Goal: Information Seeking & Learning: Find specific fact

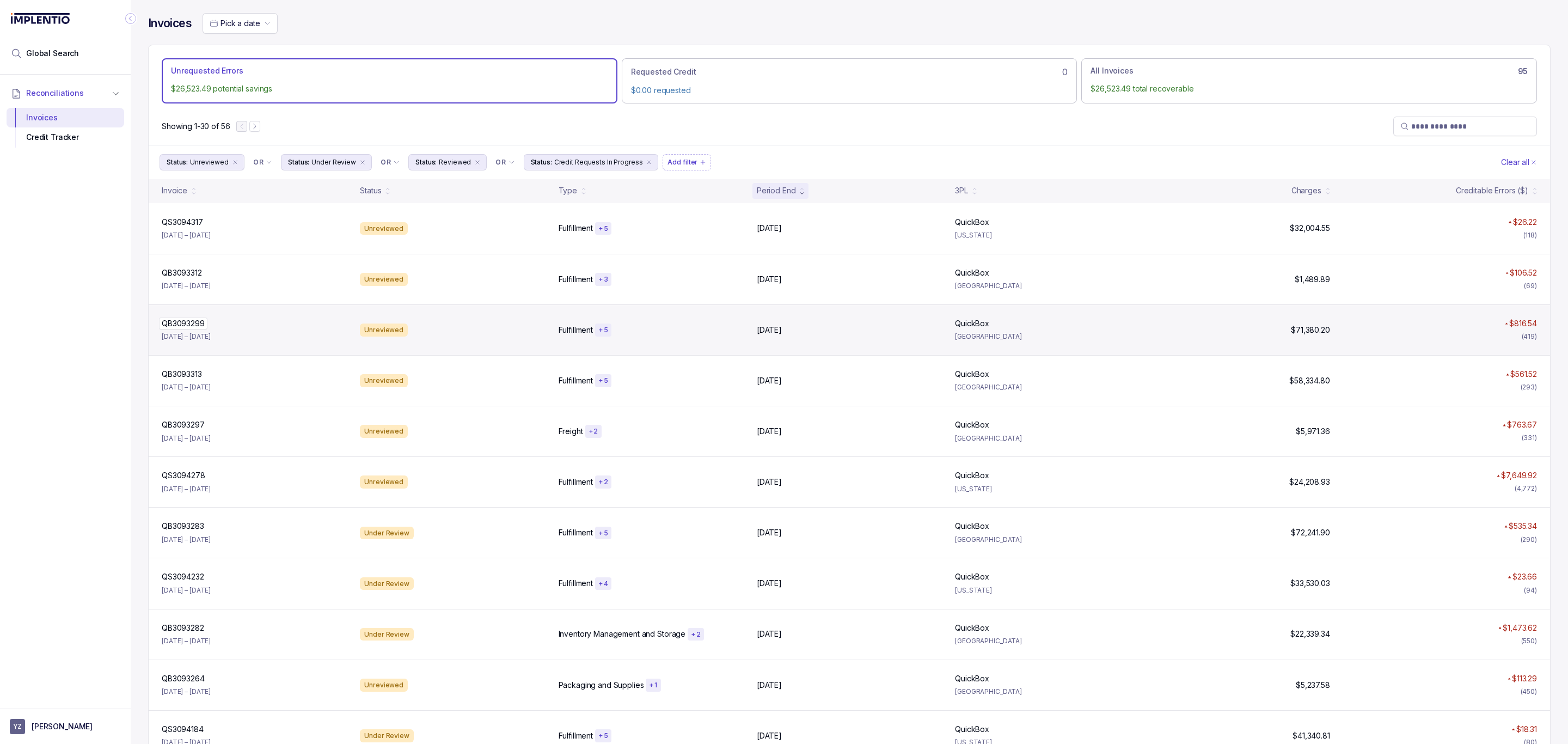
click at [195, 330] on p "QB3093299" at bounding box center [183, 323] width 49 height 12
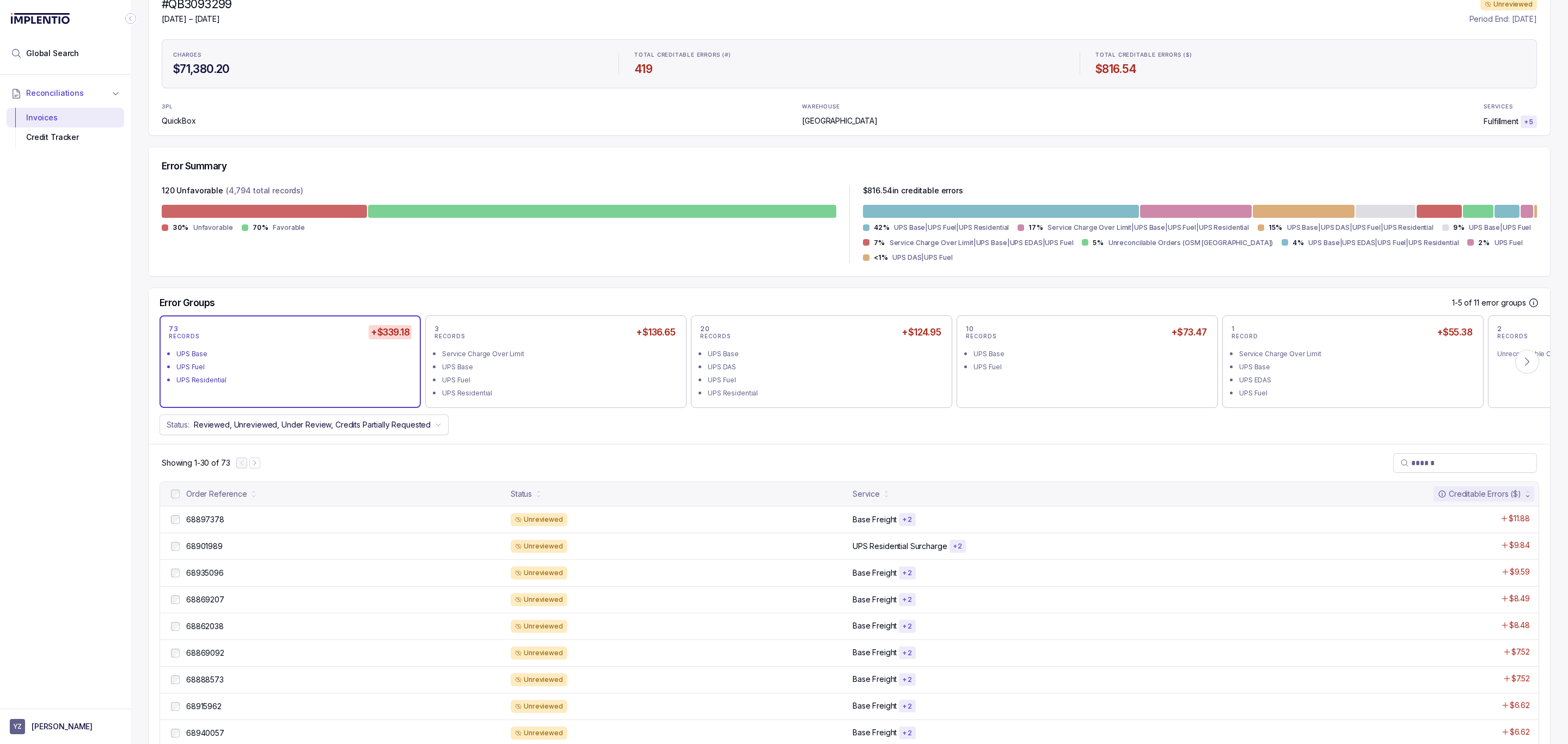
scroll to position [409, 0]
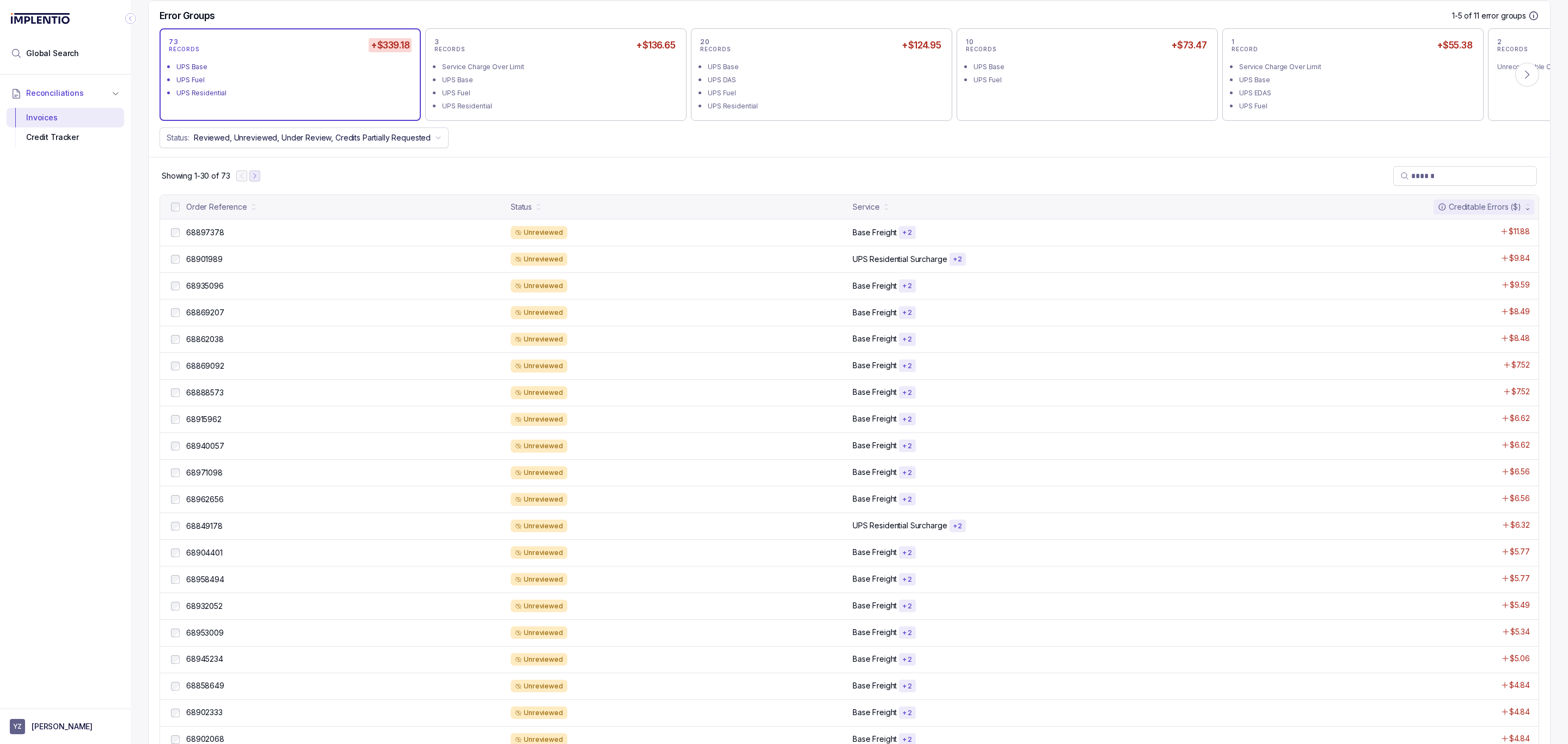
click at [256, 182] on button "Next Page" at bounding box center [254, 175] width 11 height 11
click at [263, 182] on button "Next Page" at bounding box center [259, 175] width 11 height 11
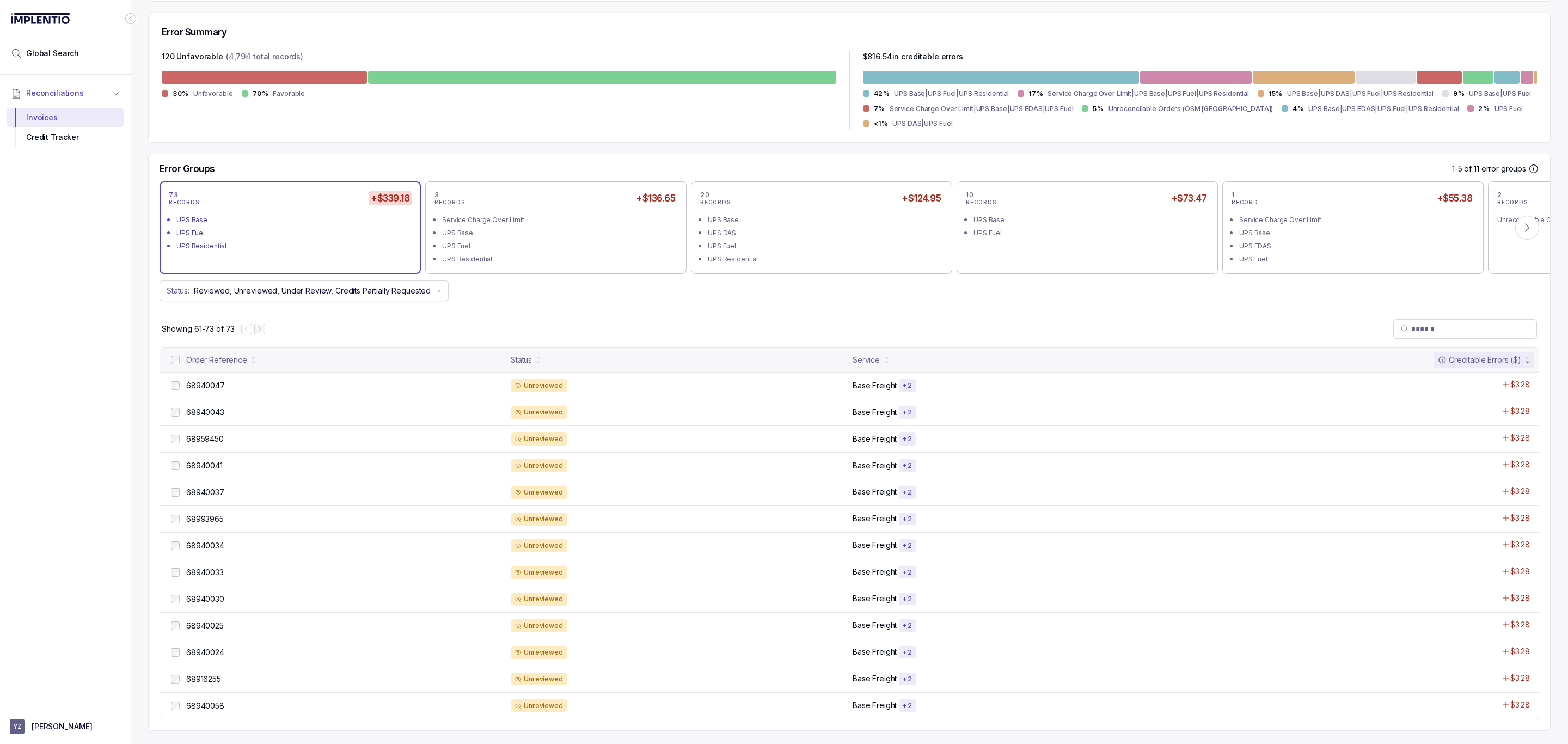
scroll to position [261, 0]
click at [225, 380] on p "68940047" at bounding box center [206, 386] width 44 height 12
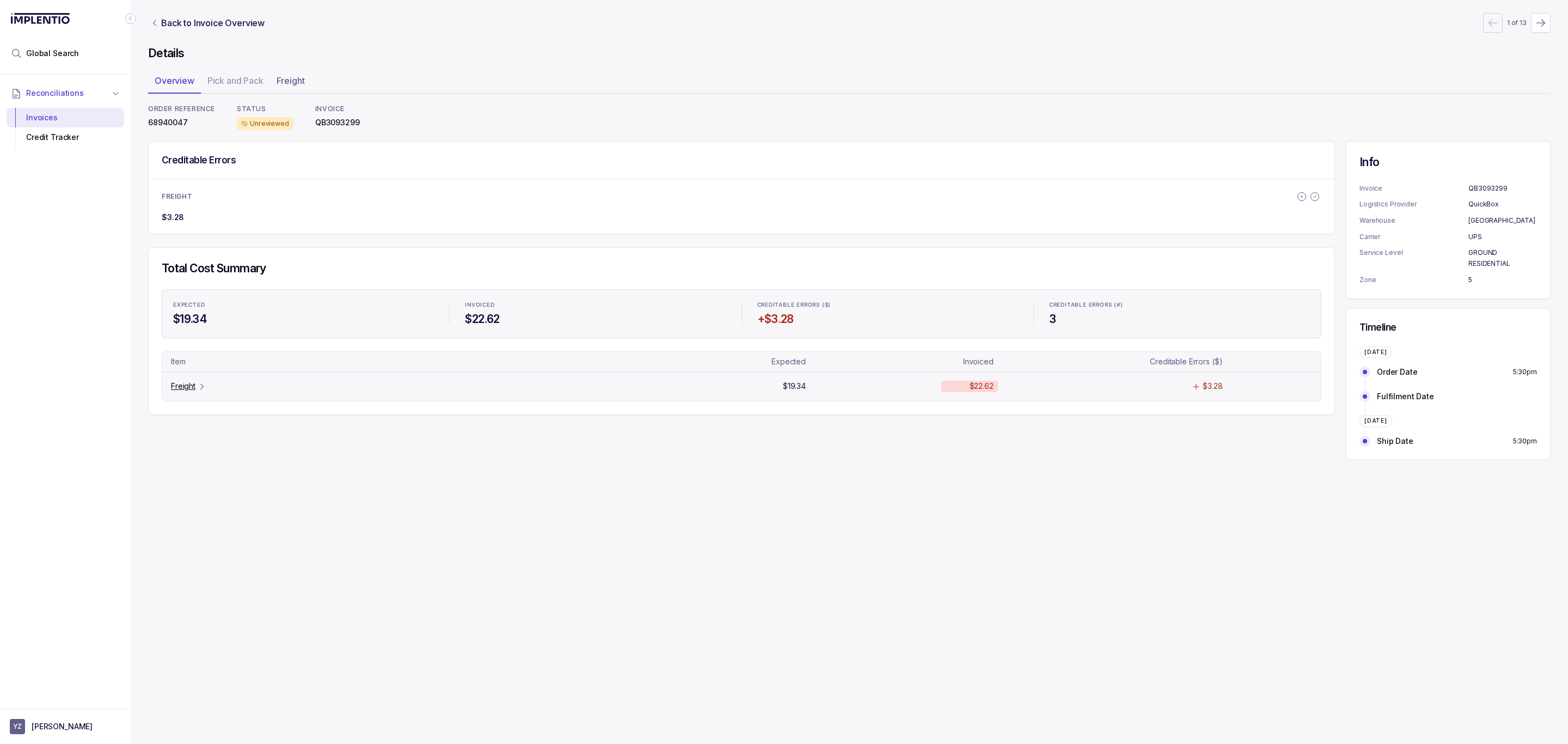
click at [200, 386] on icon "Table Cell-link 0" at bounding box center [201, 386] width 9 height 9
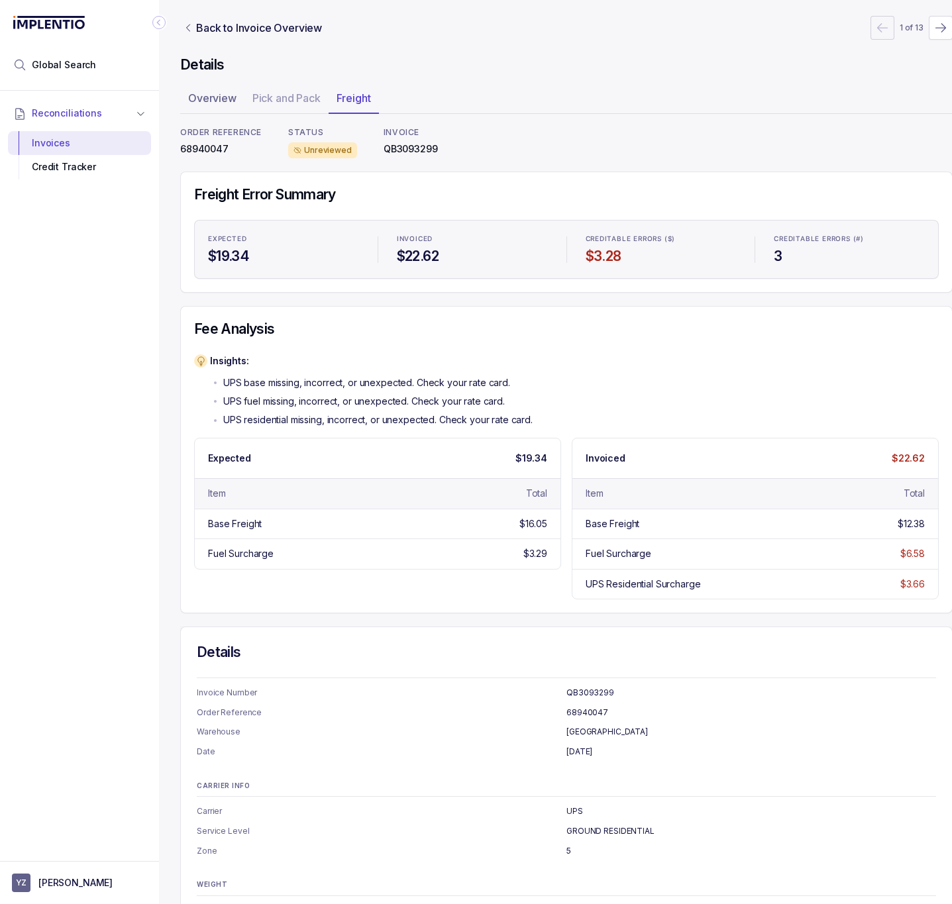
click at [159, 25] on icon "Collapse Icon" at bounding box center [158, 22] width 13 height 13
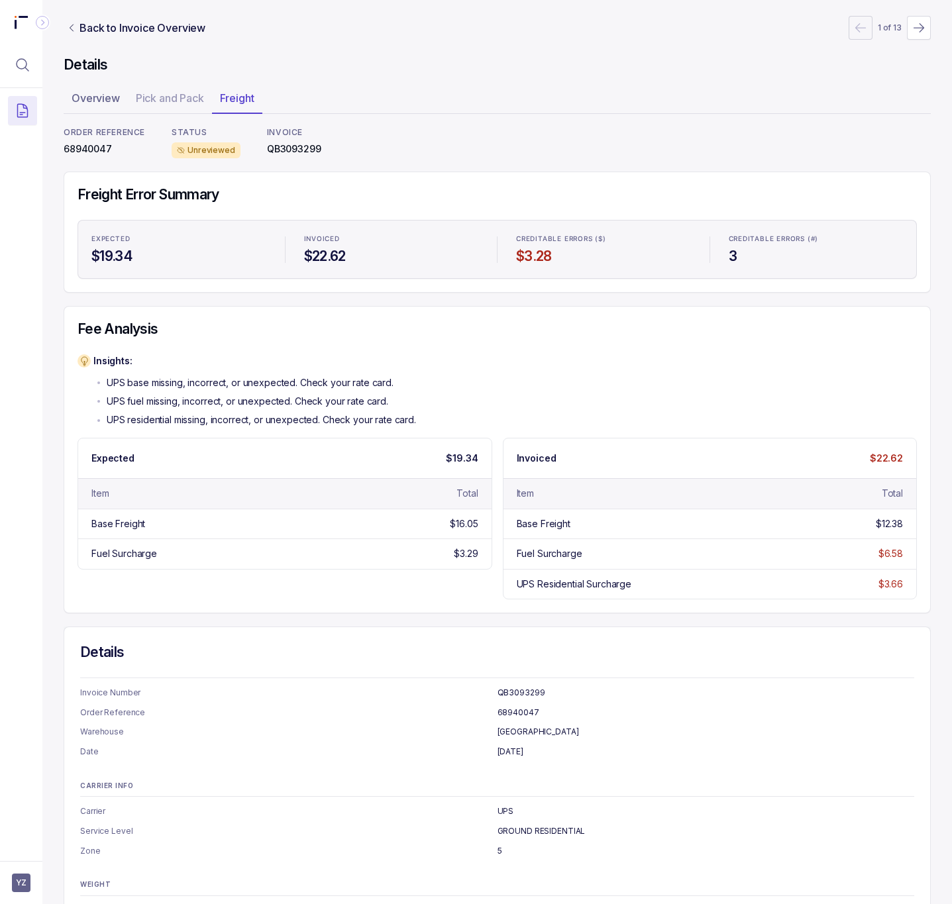
click at [89, 152] on p "68940047" at bounding box center [104, 148] width 81 height 13
copy p "68940047"
click at [152, 30] on p "Back to Invoice Overview" at bounding box center [142, 28] width 126 height 16
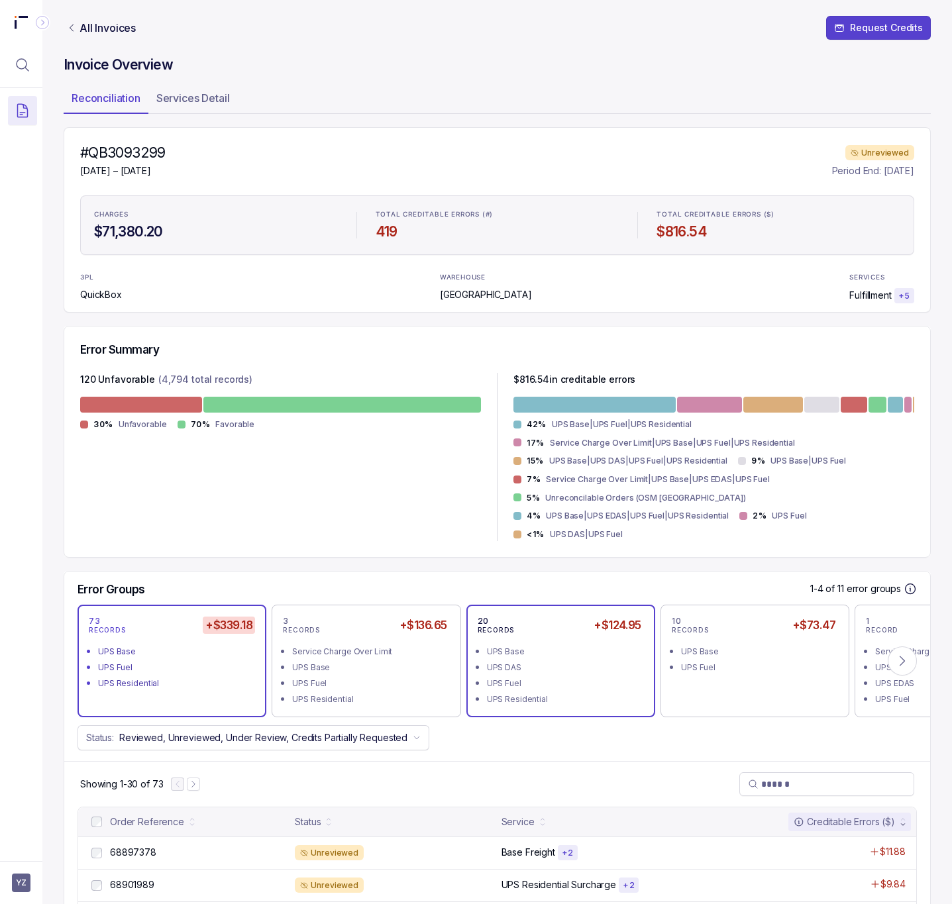
scroll to position [596, 0]
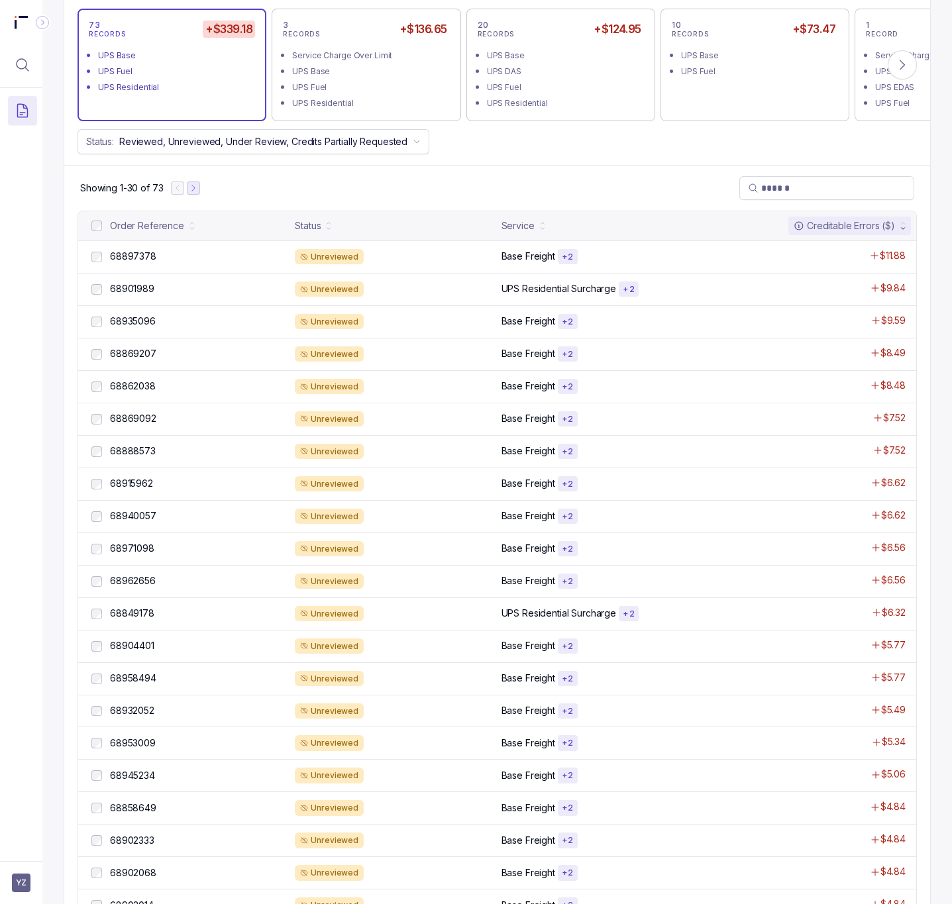
click at [197, 183] on icon "Next Page" at bounding box center [193, 187] width 9 height 9
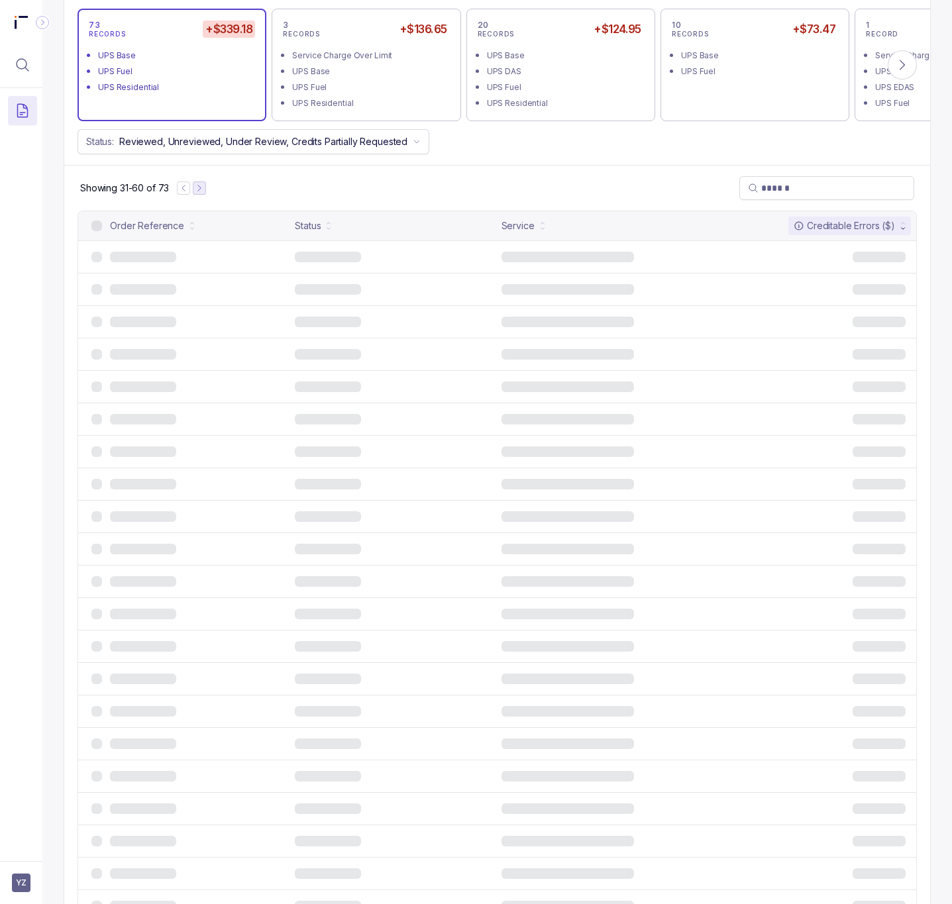
click at [197, 183] on icon "Next Page" at bounding box center [199, 187] width 9 height 9
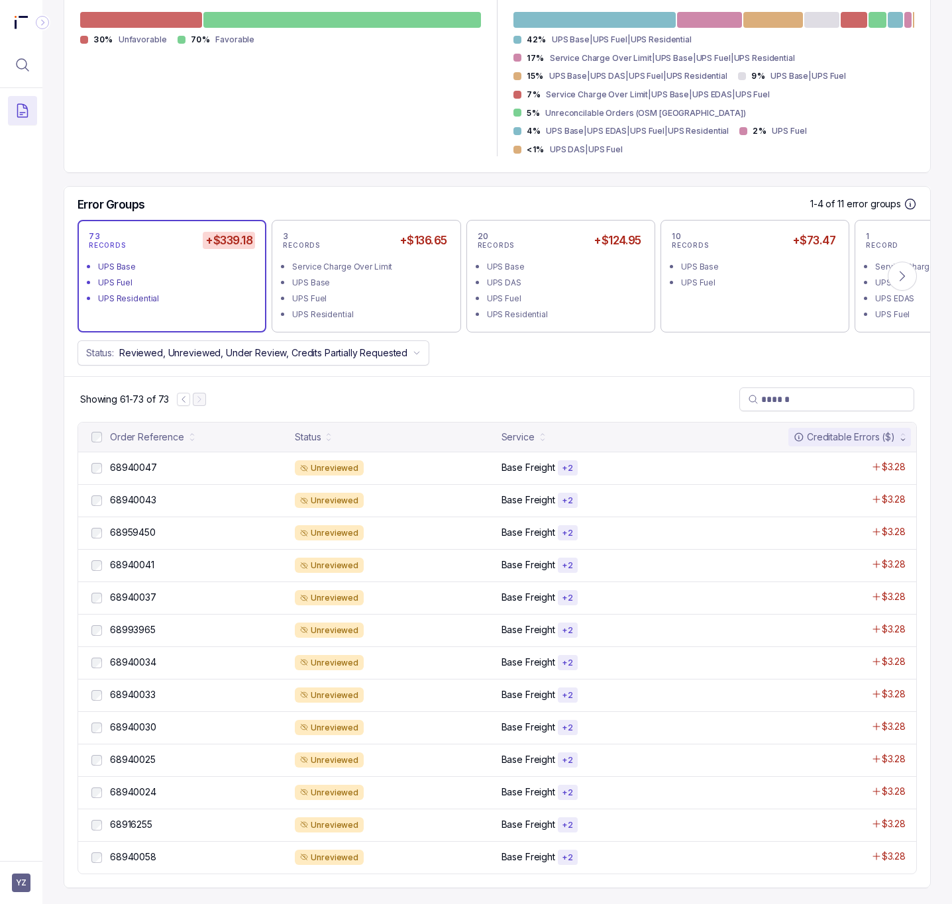
scroll to position [373, 0]
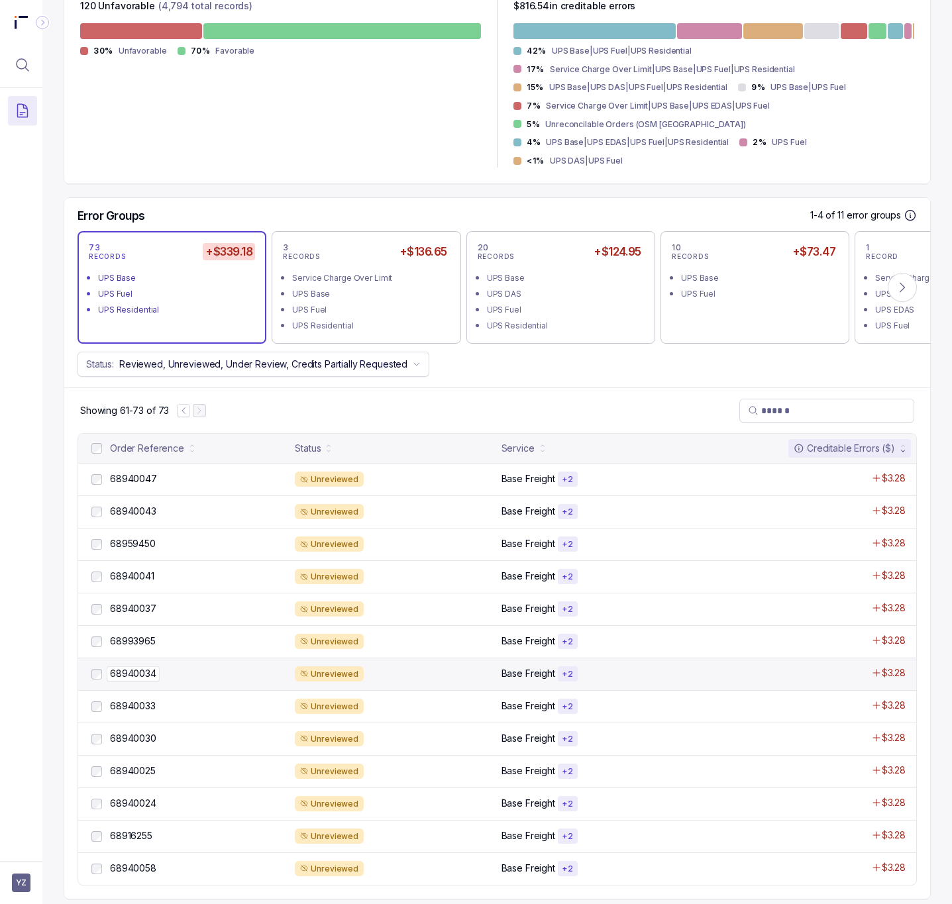
click at [143, 666] on p "68940034" at bounding box center [133, 673] width 53 height 15
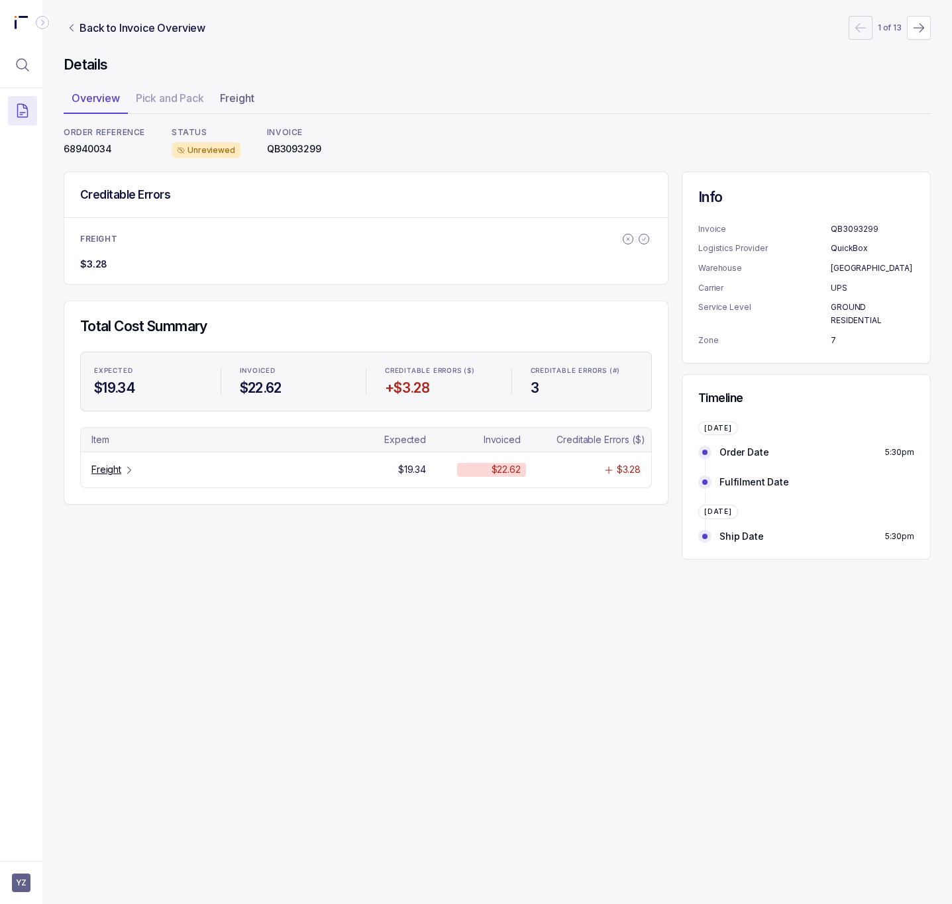
click at [94, 154] on p "68940034" at bounding box center [104, 148] width 81 height 13
copy p "68940034"
click at [112, 479] on tr "Freight $19.34 $22.62 $3.28" at bounding box center [366, 469] width 570 height 35
click at [114, 473] on p "Freight" at bounding box center [106, 469] width 30 height 13
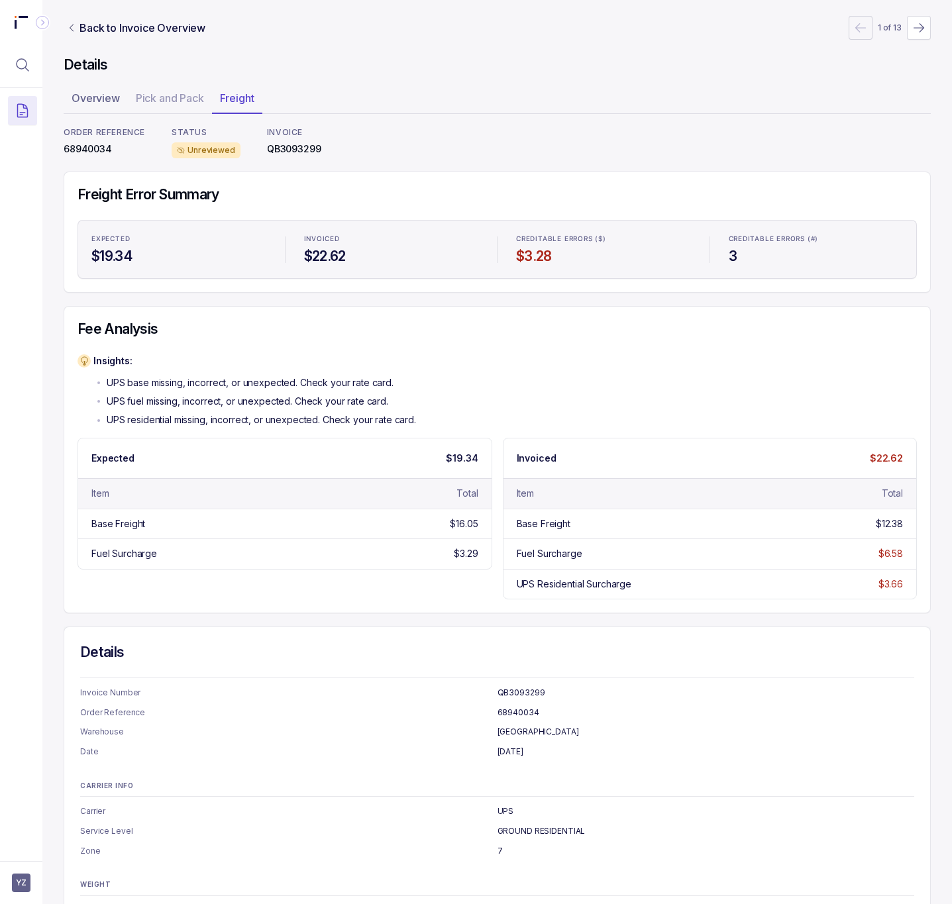
click at [139, 36] on nav "Back to Invoice Overview 1 of 13" at bounding box center [497, 28] width 867 height 24
click at [139, 32] on p "Back to Invoice Overview" at bounding box center [142, 28] width 126 height 16
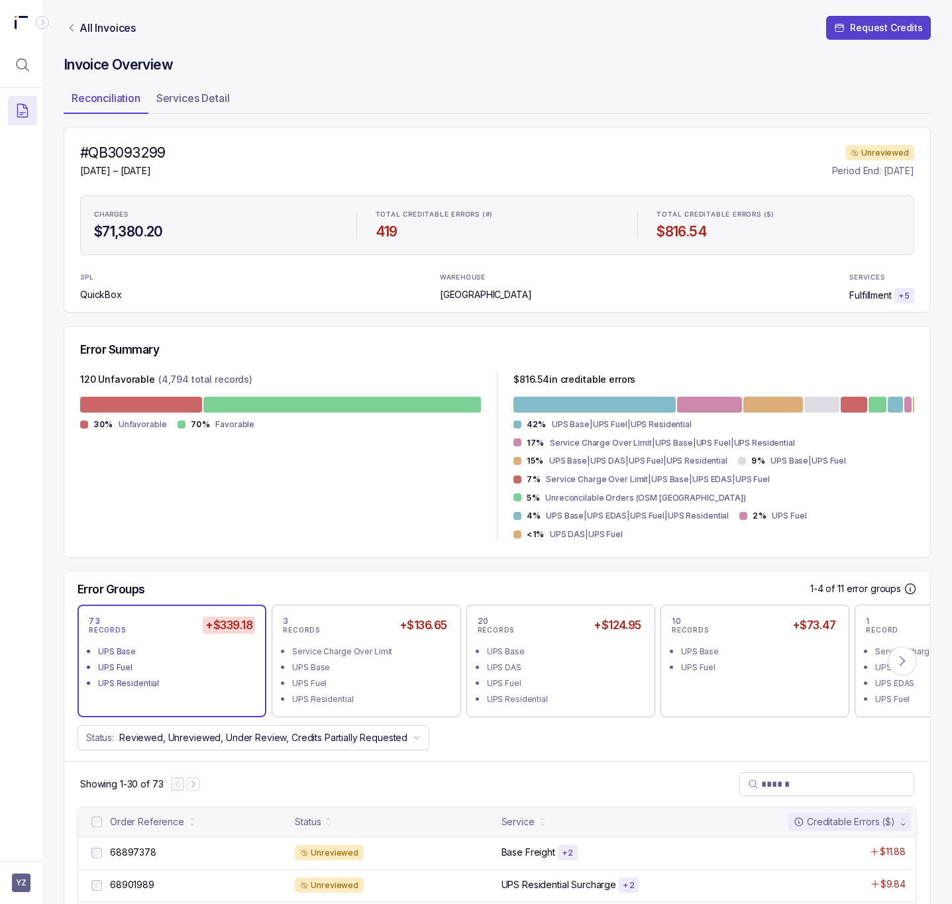
scroll to position [497, 0]
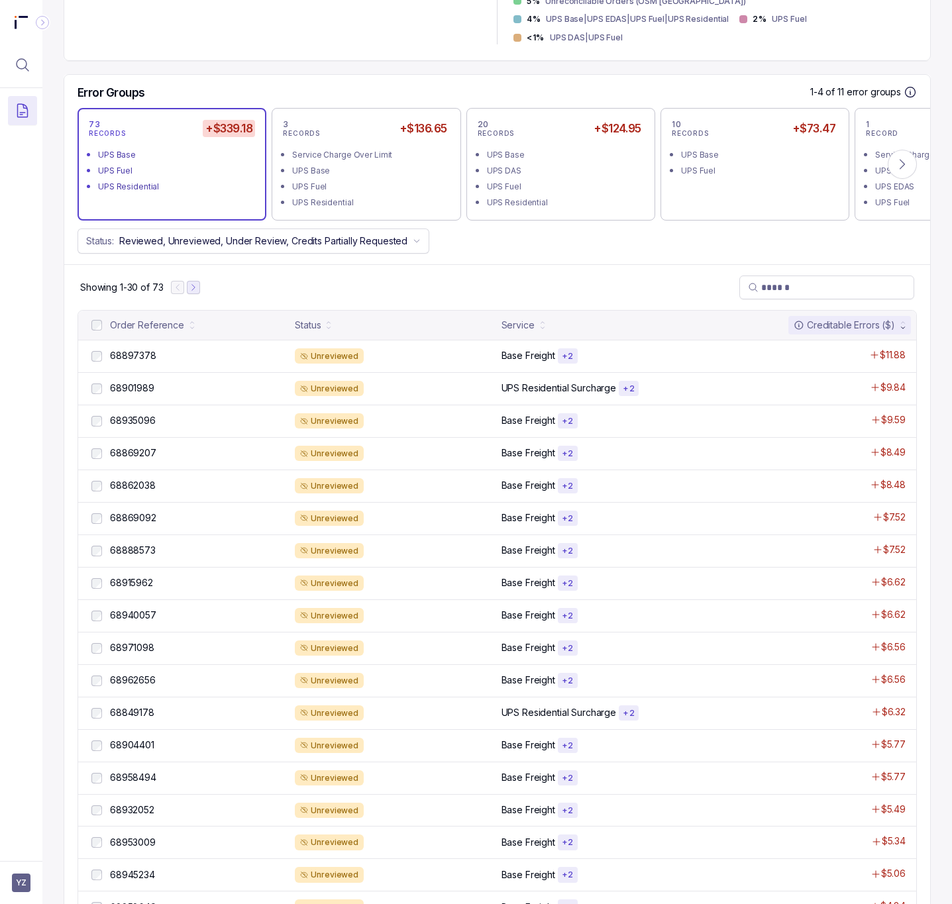
click at [187, 281] on button "Next Page" at bounding box center [193, 287] width 13 height 13
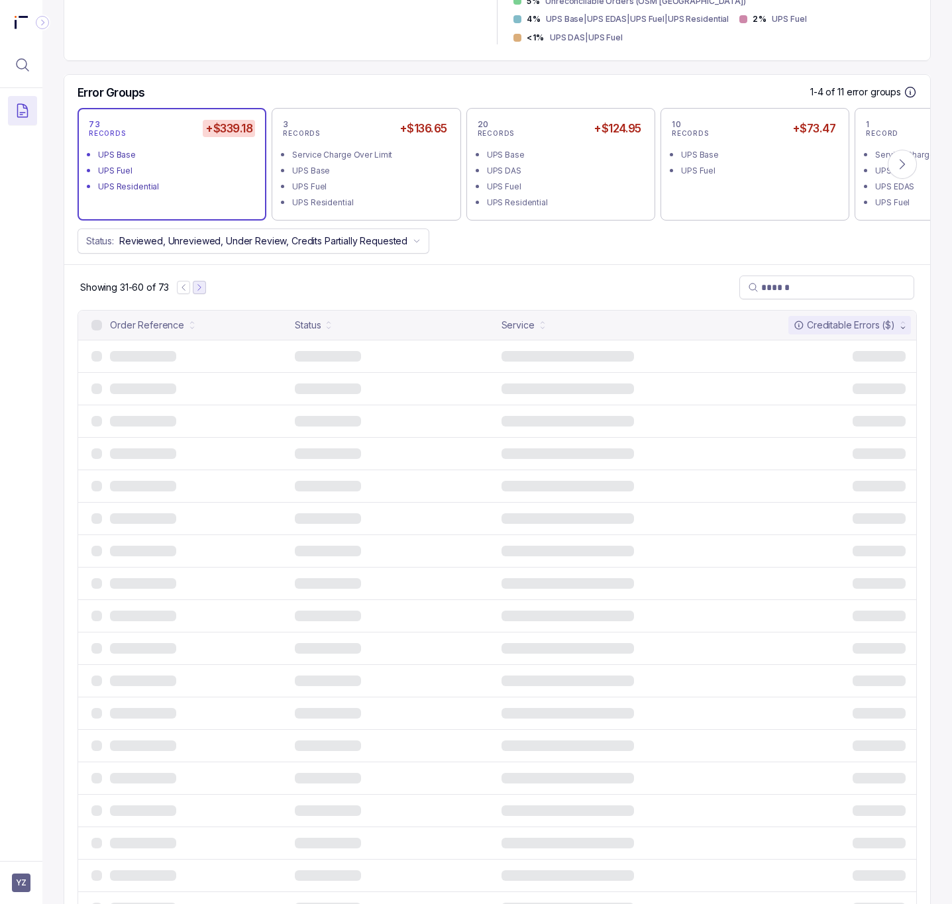
click at [197, 283] on icon "Next Page" at bounding box center [199, 287] width 9 height 9
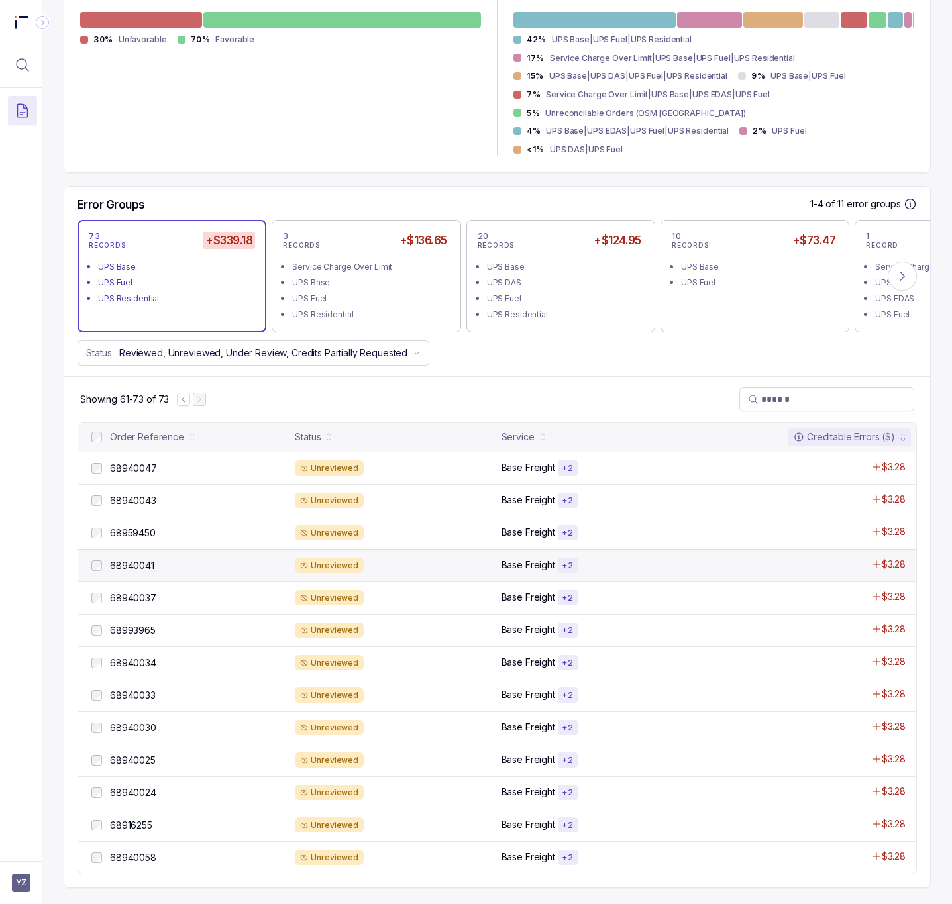
scroll to position [373, 0]
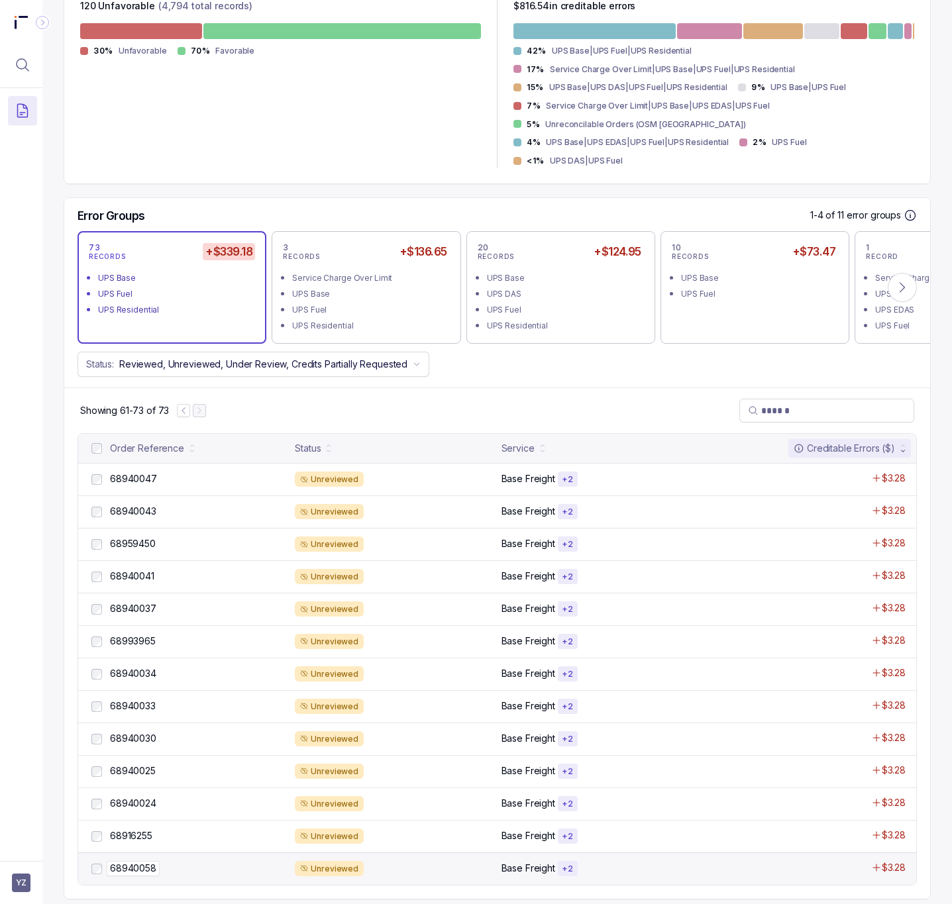
click at [134, 861] on p "68940058" at bounding box center [133, 868] width 53 height 15
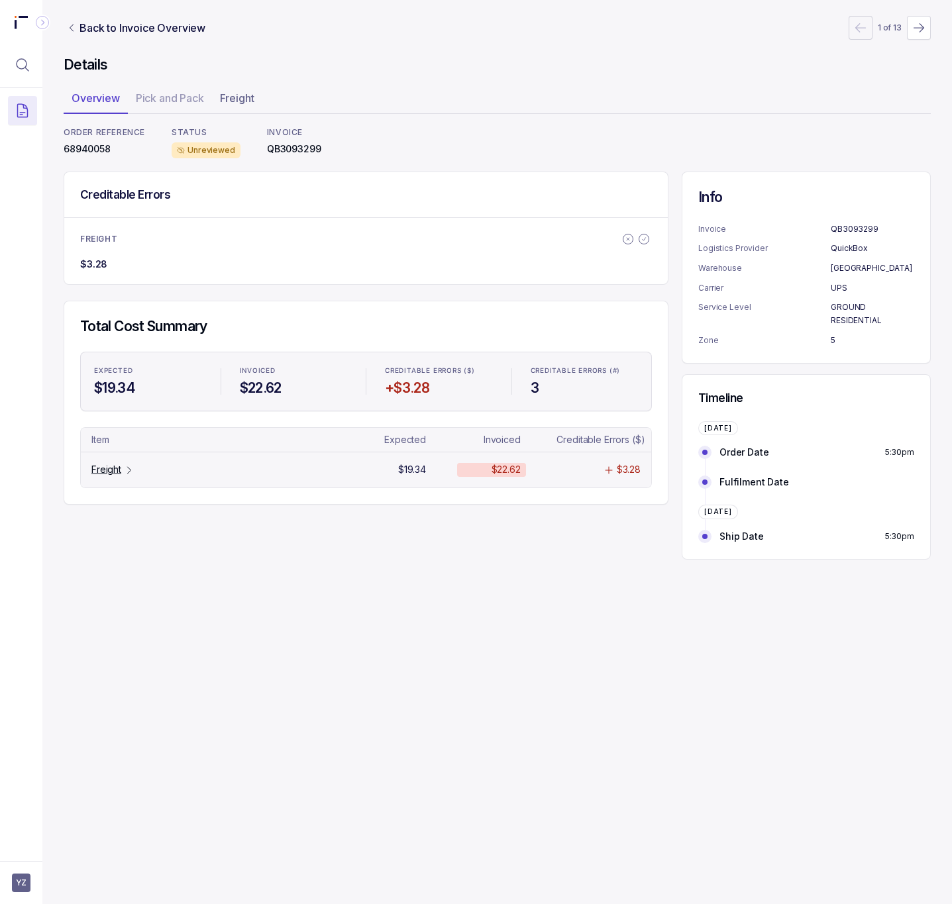
click at [110, 475] on p "Freight" at bounding box center [106, 469] width 30 height 13
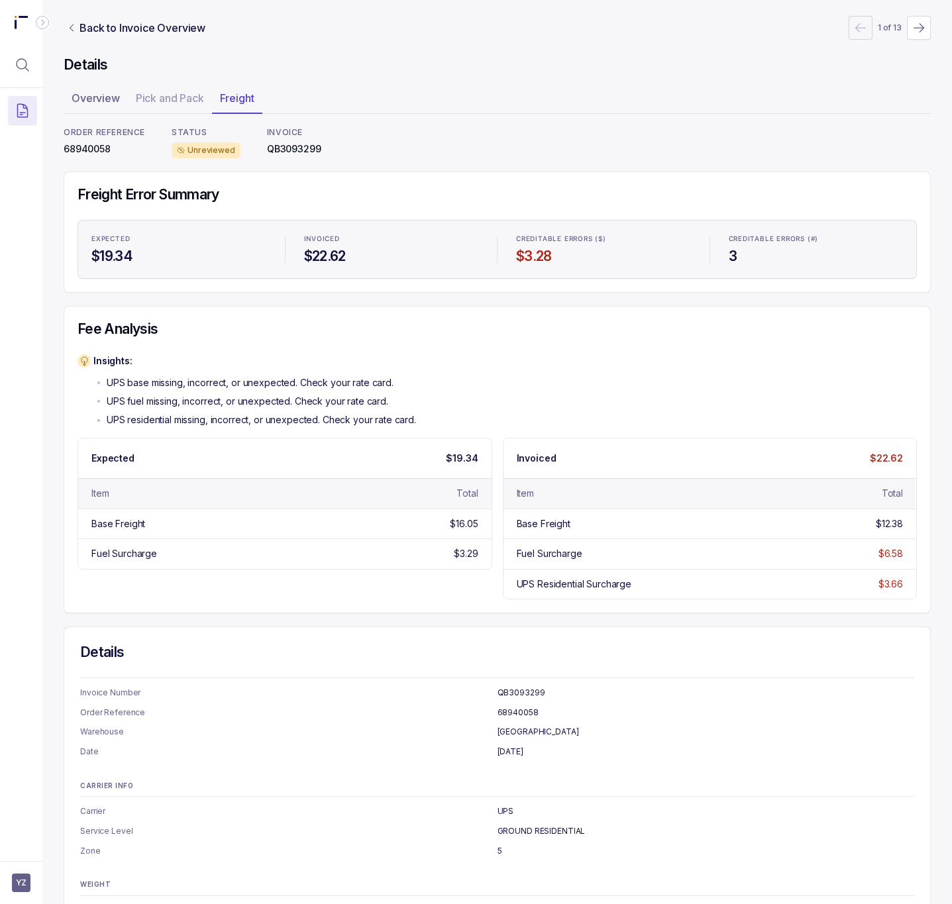
click at [95, 141] on div "ORDER REFERENCE 68940058" at bounding box center [104, 142] width 81 height 31
copy p "68940058"
click at [119, 24] on p "Back to Invoice Overview" at bounding box center [142, 28] width 126 height 16
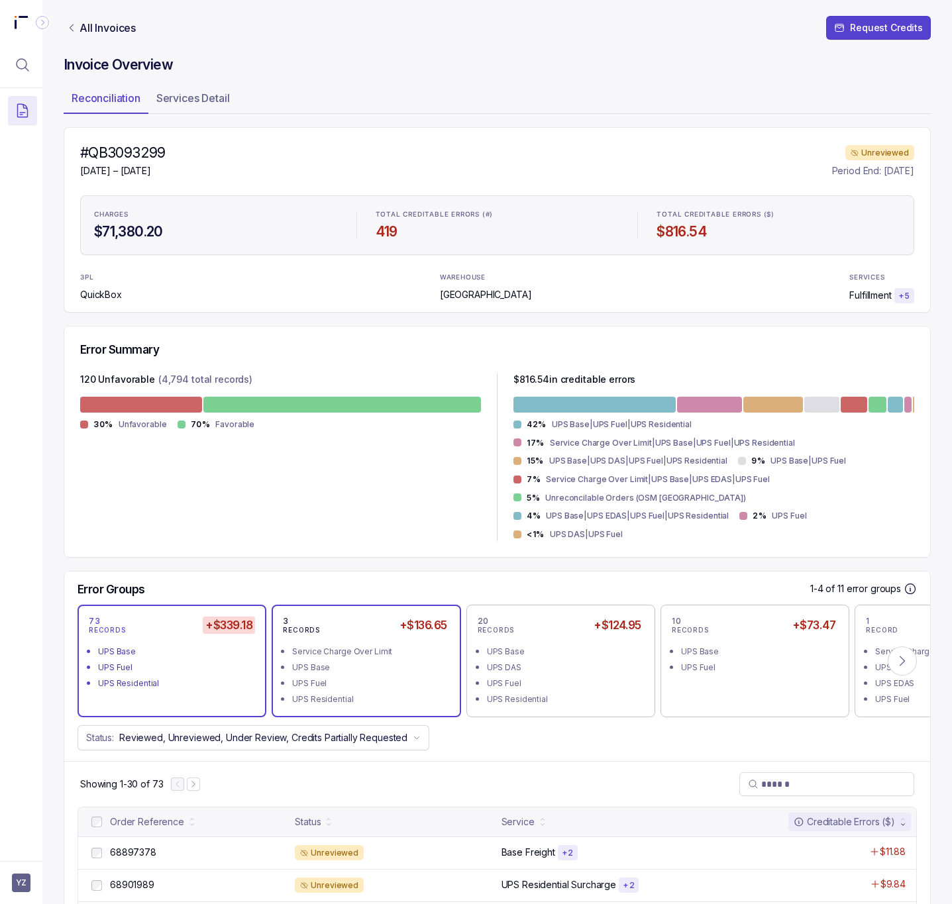
click at [320, 677] on div "UPS Fuel" at bounding box center [370, 683] width 156 height 13
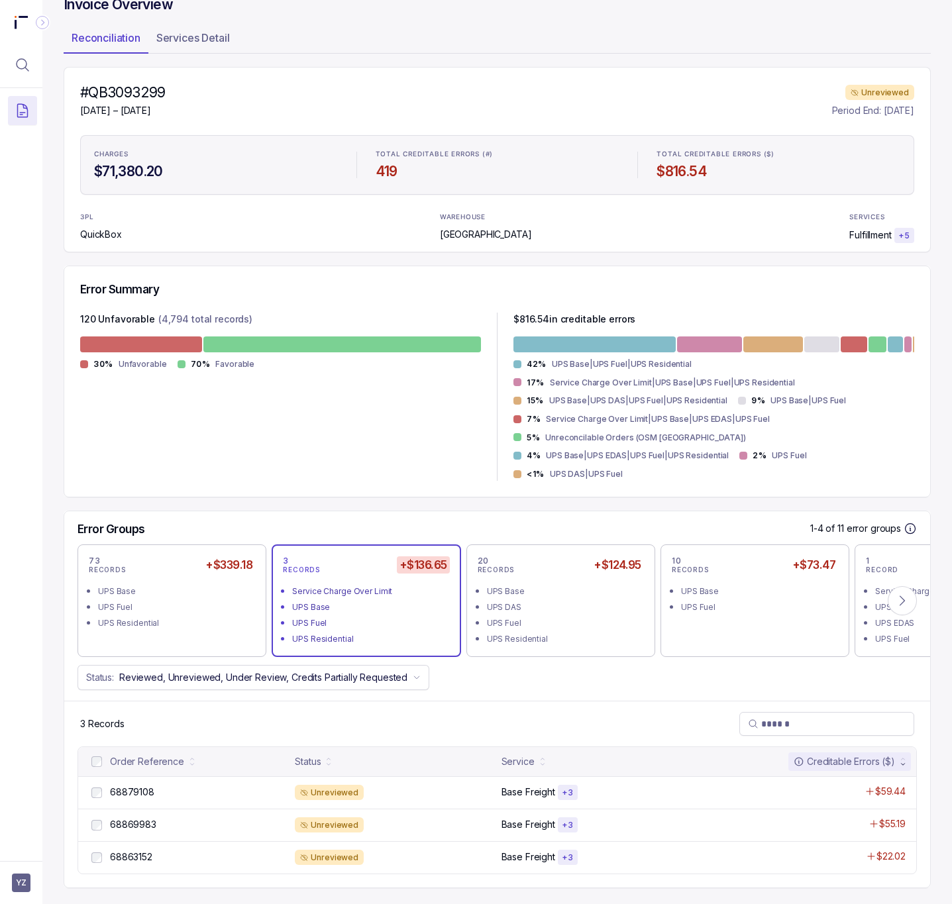
scroll to position [46, 0]
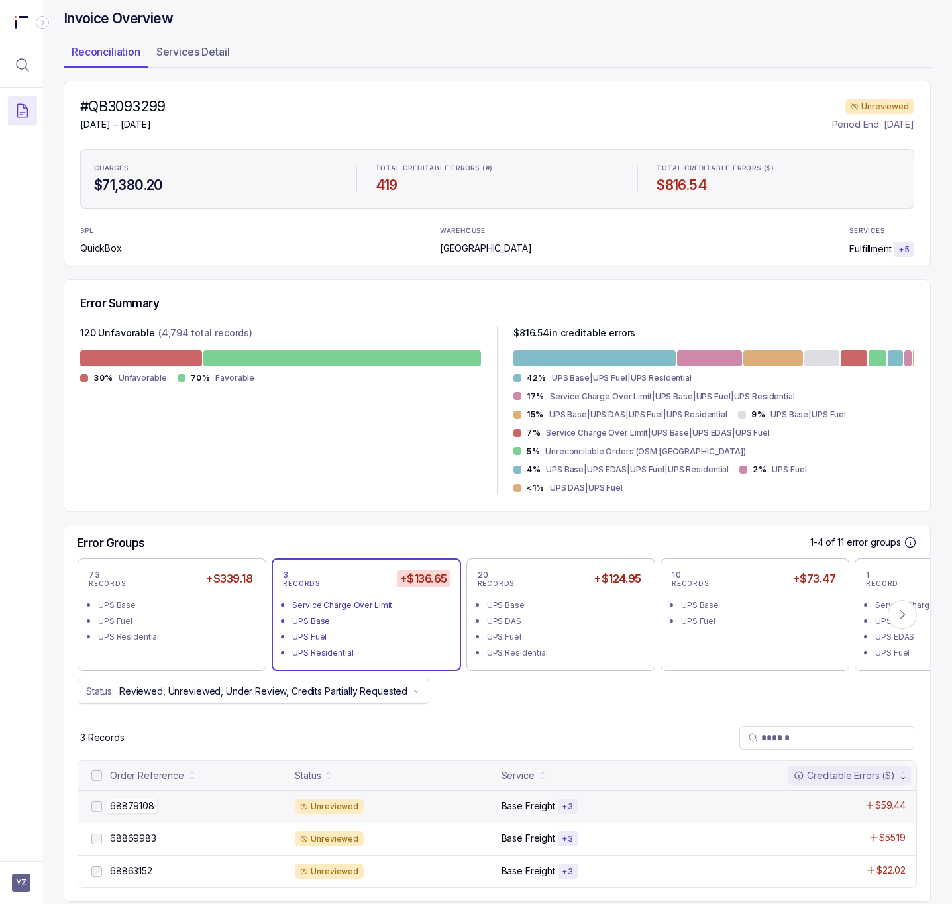
click at [141, 799] on p "68879108" at bounding box center [132, 806] width 51 height 15
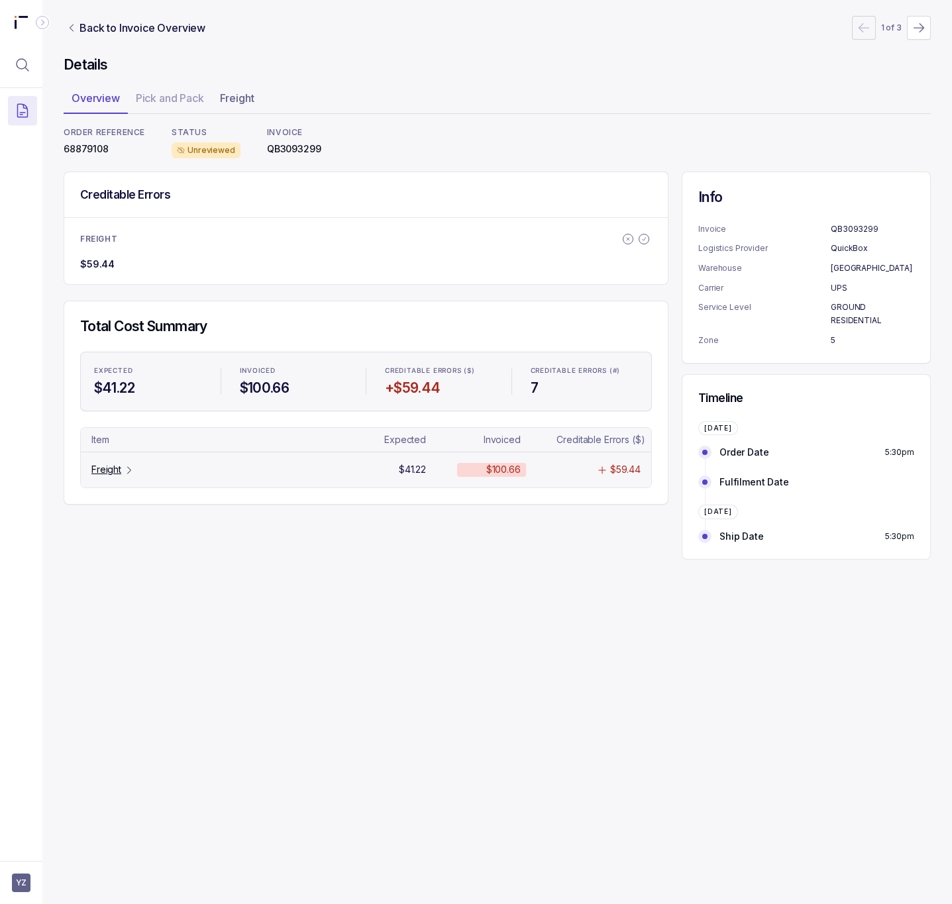
click at [116, 476] on p "Freight" at bounding box center [106, 469] width 30 height 13
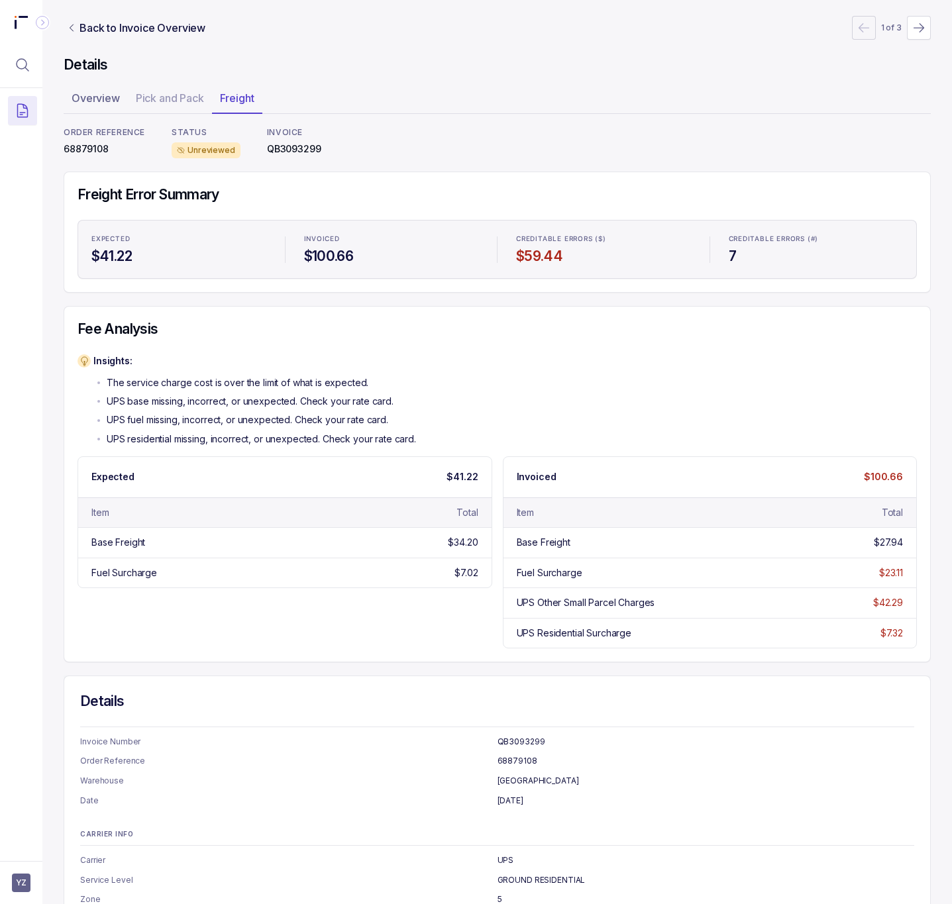
click at [280, 154] on p "QB3093299" at bounding box center [294, 148] width 54 height 13
copy p "QB3093299"
click at [89, 143] on p "68879108" at bounding box center [104, 148] width 81 height 13
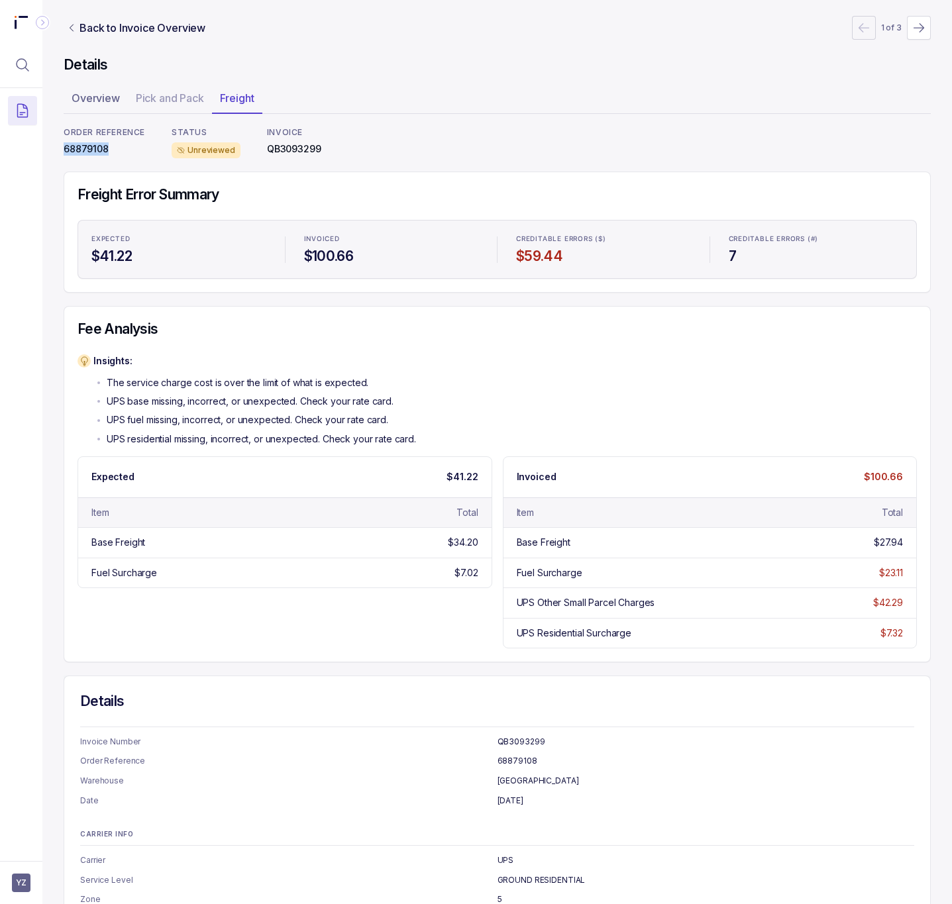
click at [89, 143] on p "68879108" at bounding box center [104, 148] width 81 height 13
copy p "68879108"
